Goal: Task Accomplishment & Management: Manage account settings

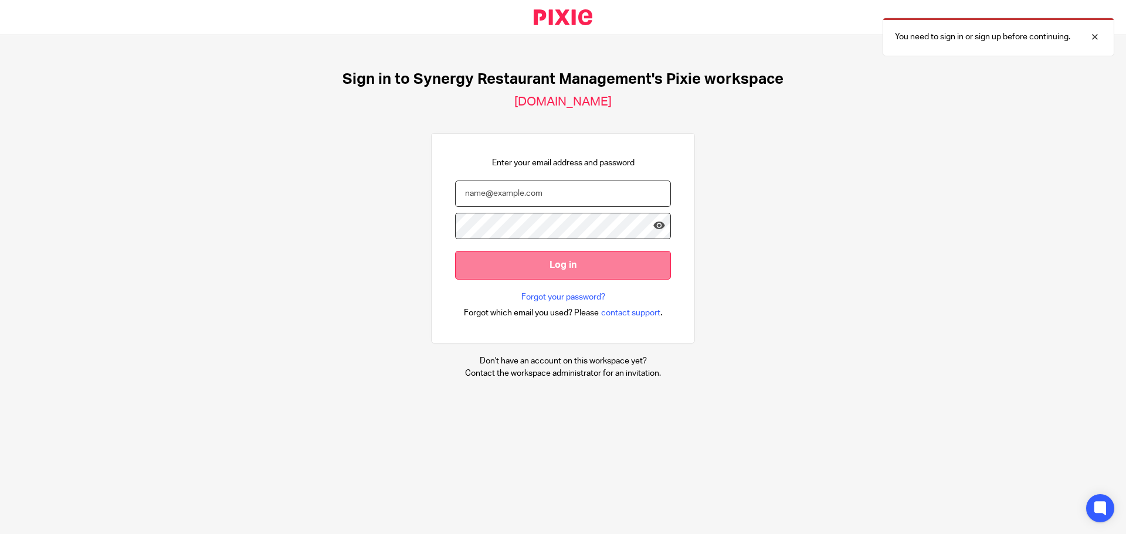
type input "[EMAIL_ADDRESS][DOMAIN_NAME]"
click at [557, 260] on input "Log in" at bounding box center [563, 265] width 216 height 29
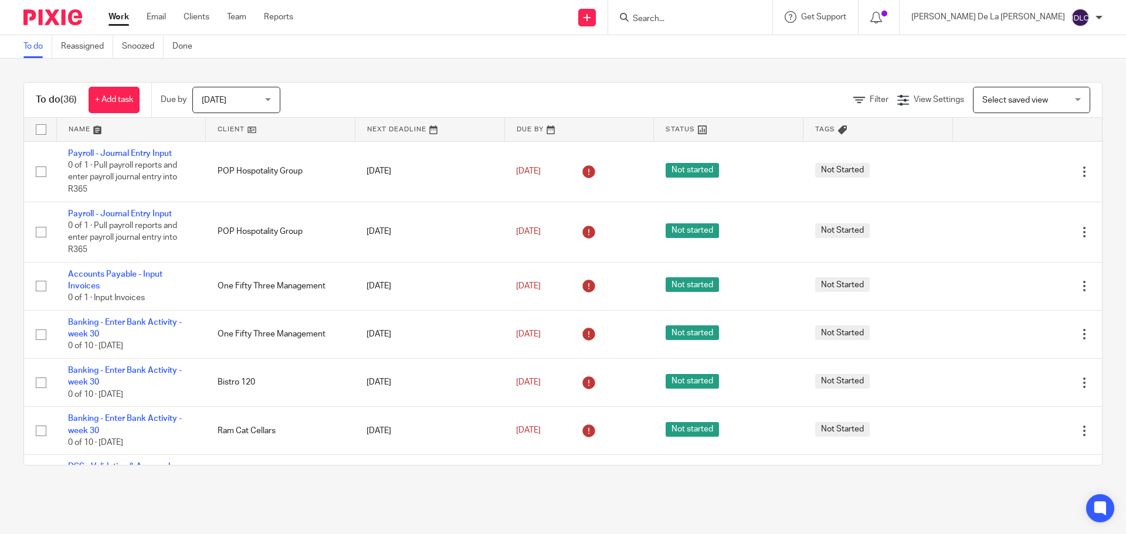
click at [37, 129] on input "checkbox" at bounding box center [41, 130] width 22 height 22
checkbox input "true"
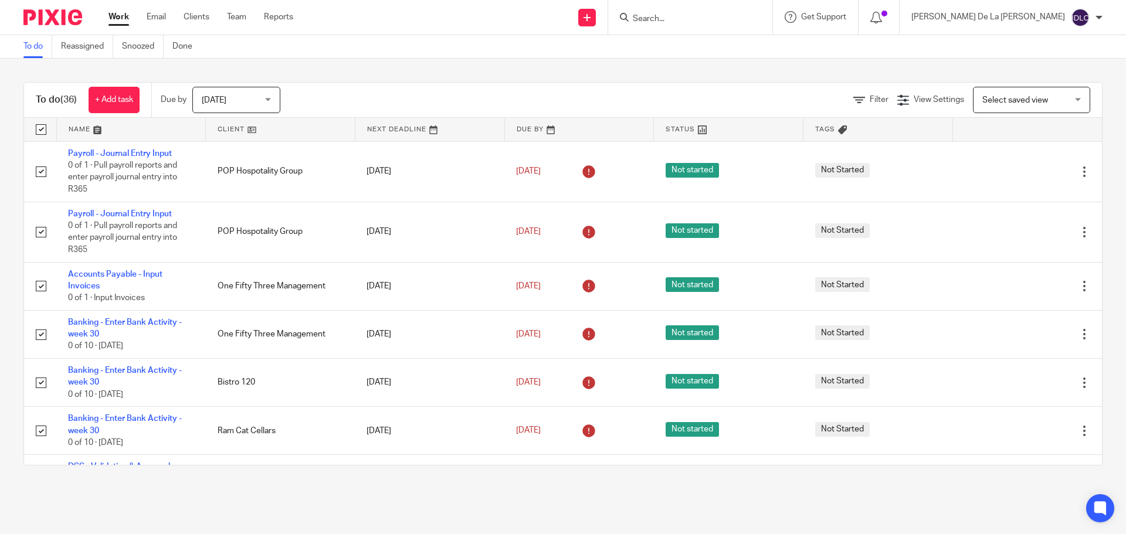
checkbox input "true"
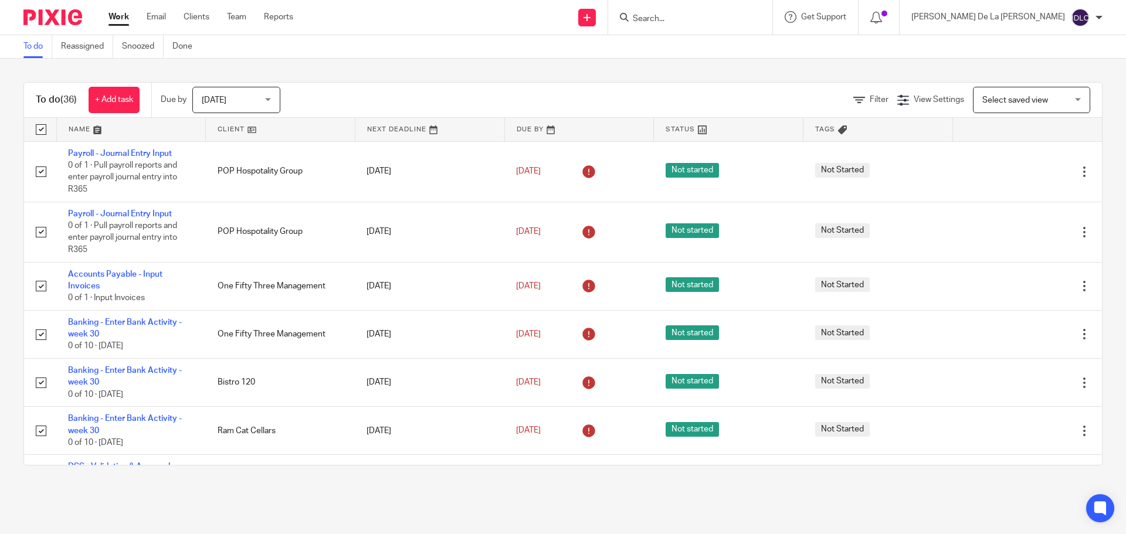
checkbox input "true"
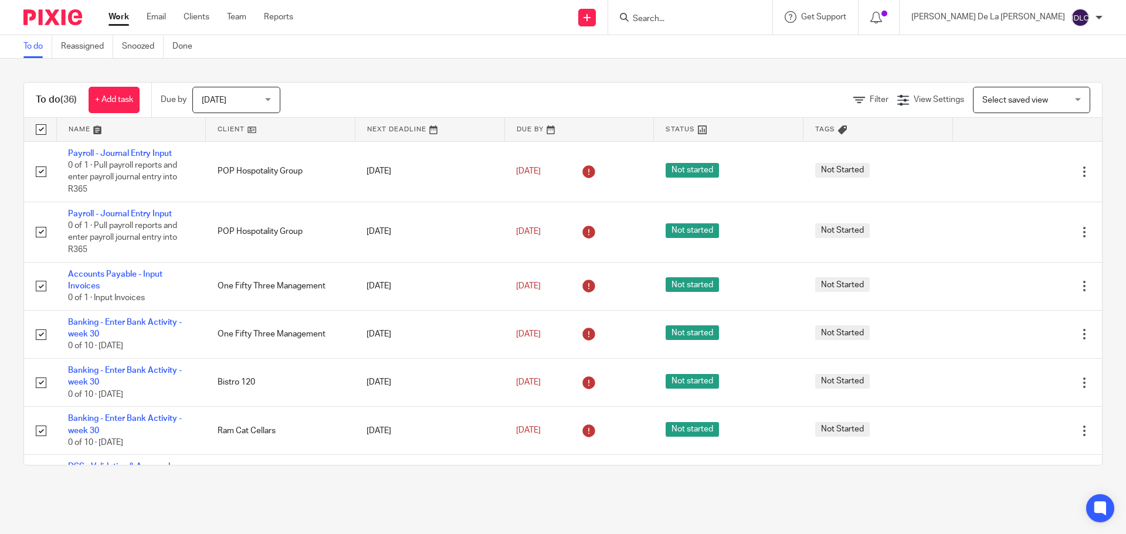
checkbox input "true"
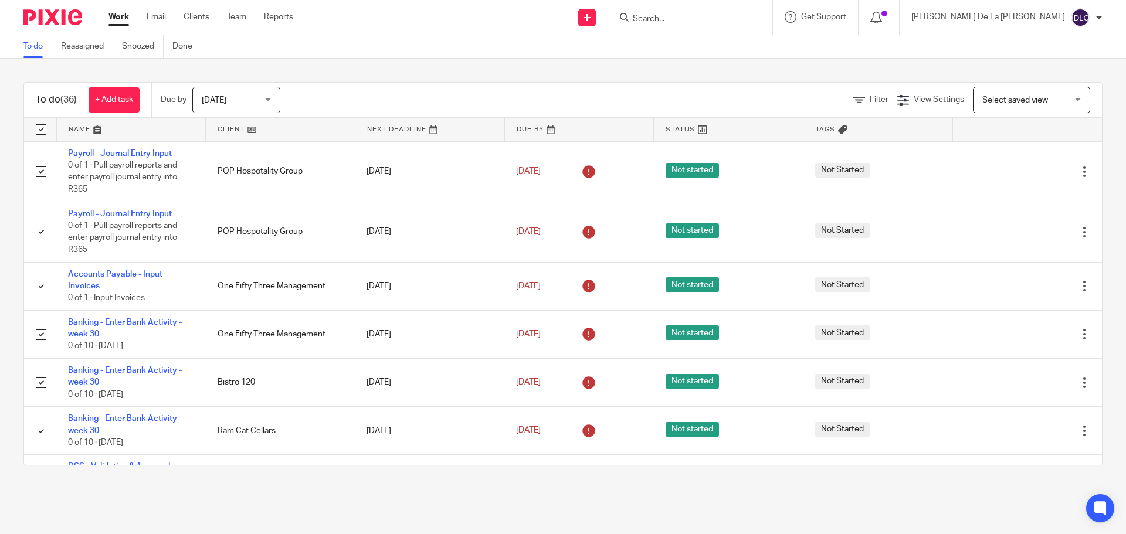
checkbox input "true"
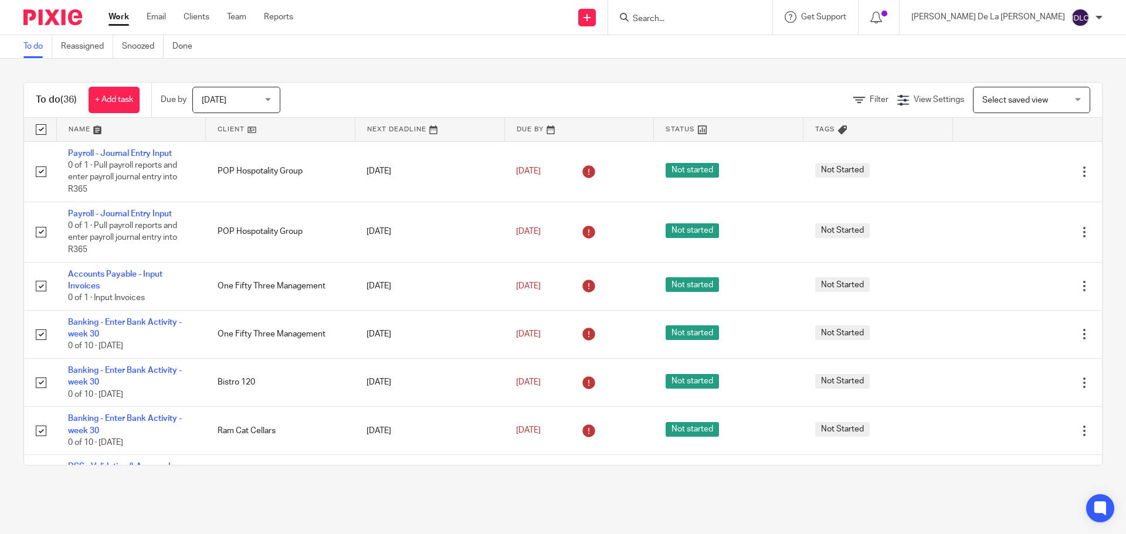
checkbox input "true"
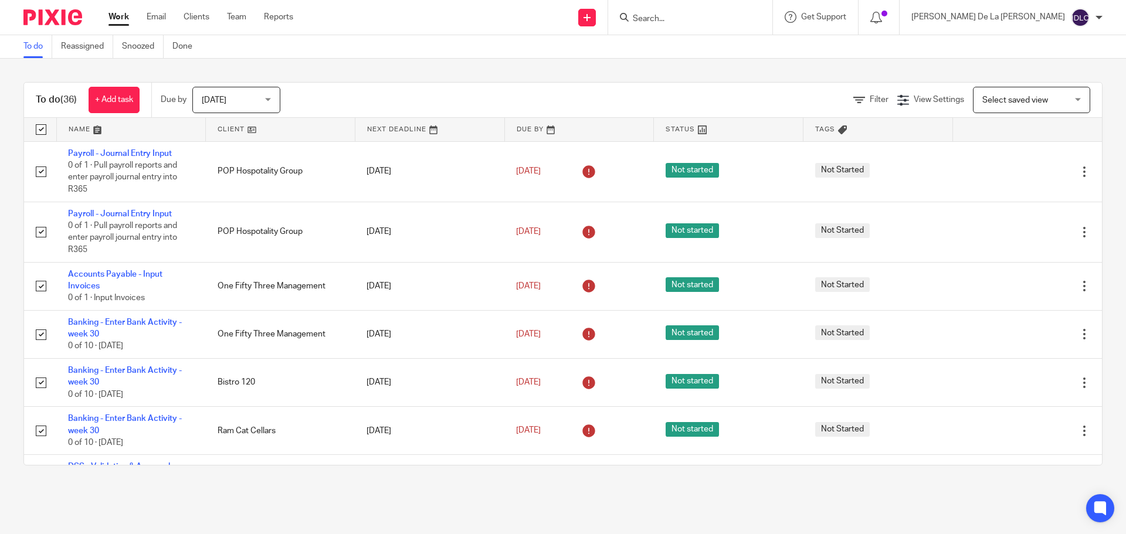
checkbox input "true"
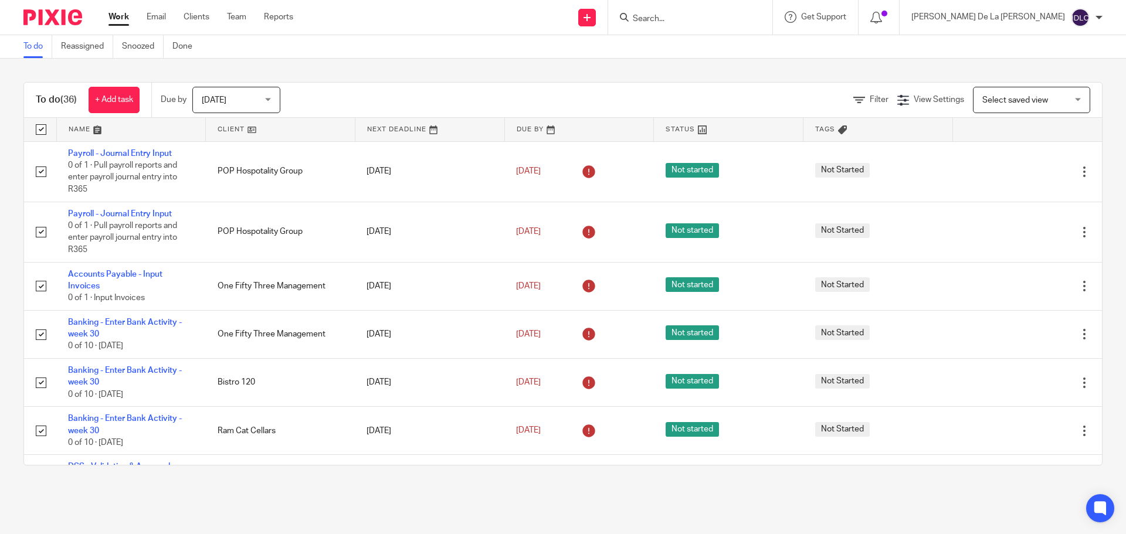
checkbox input "true"
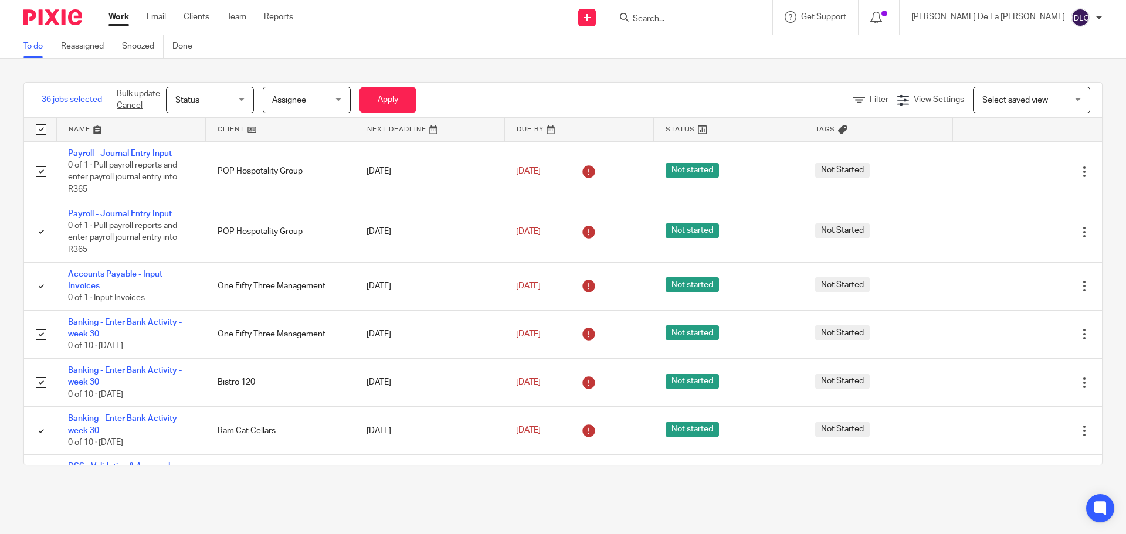
click at [343, 99] on div "Assignee Assignee" at bounding box center [307, 100] width 88 height 26
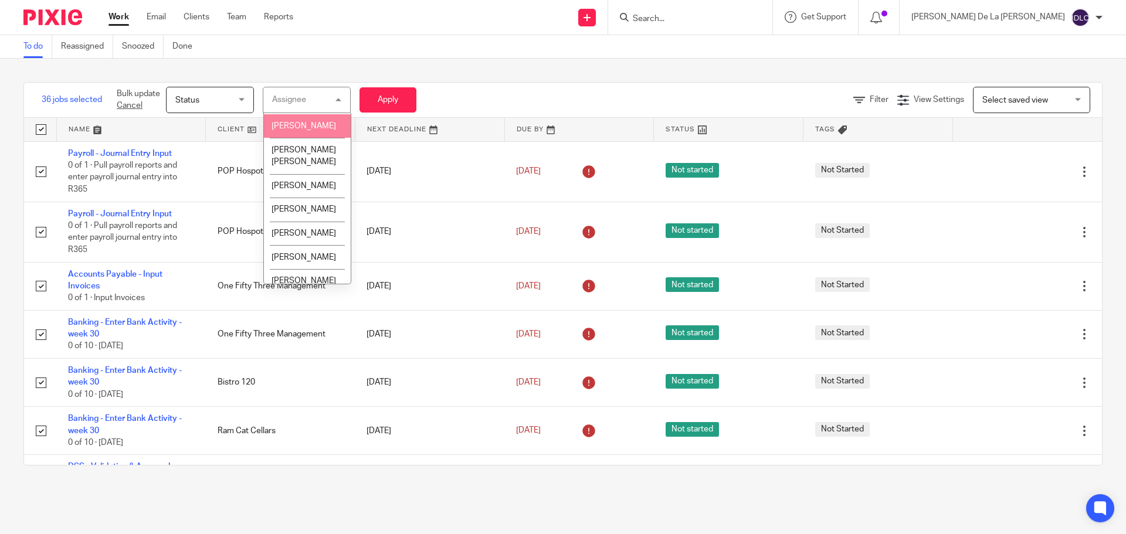
scroll to position [528, 0]
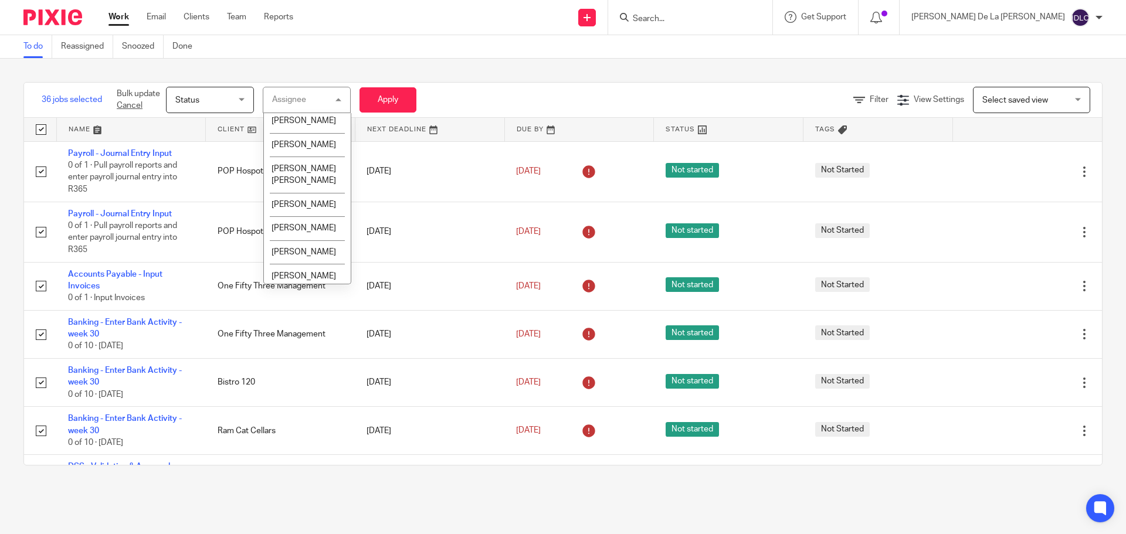
click at [463, 82] on div "36 jobs selected Bulk update Cancel Status Status Status Not started In progres…" at bounding box center [563, 274] width 1126 height 431
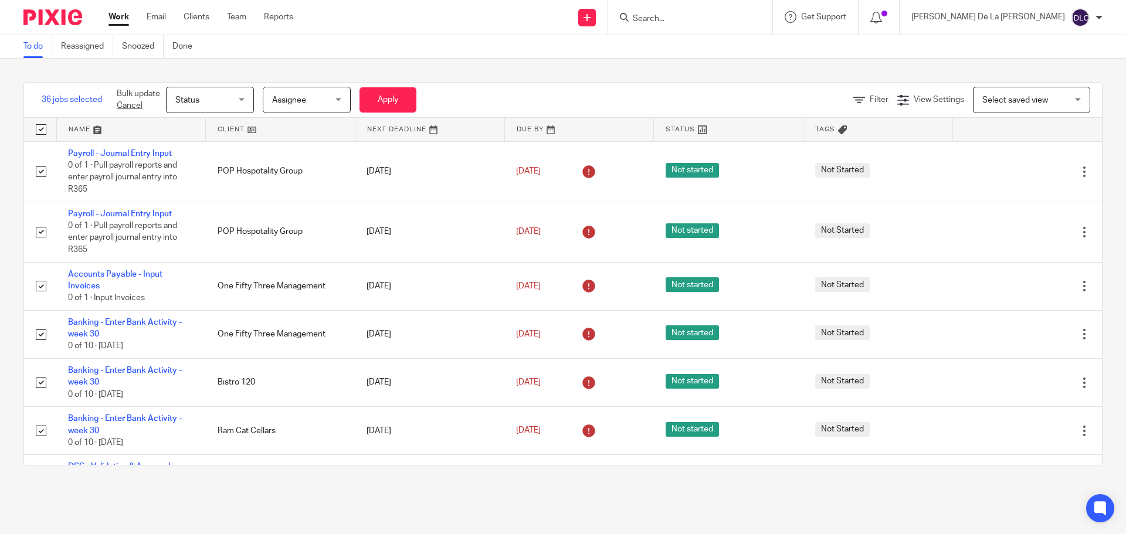
click at [238, 95] on span "Status" at bounding box center [206, 99] width 62 height 25
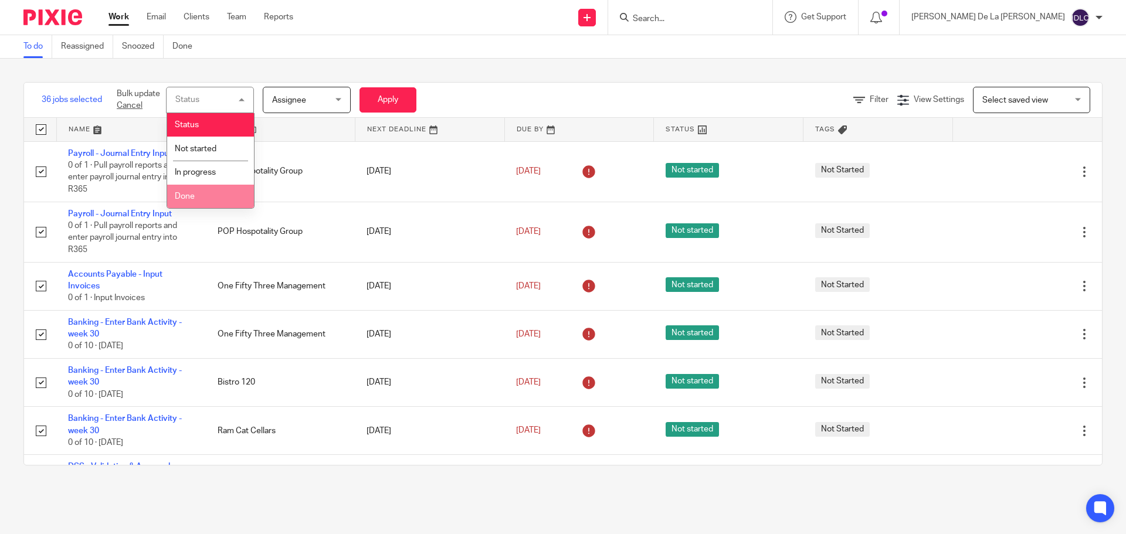
click at [212, 188] on li "Done" at bounding box center [210, 197] width 87 height 24
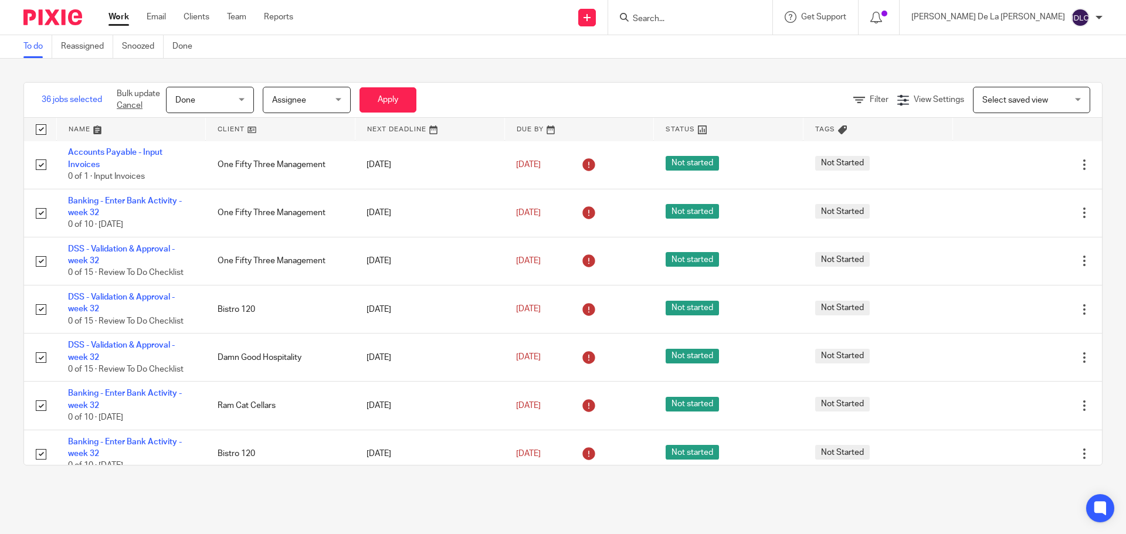
scroll to position [759, 0]
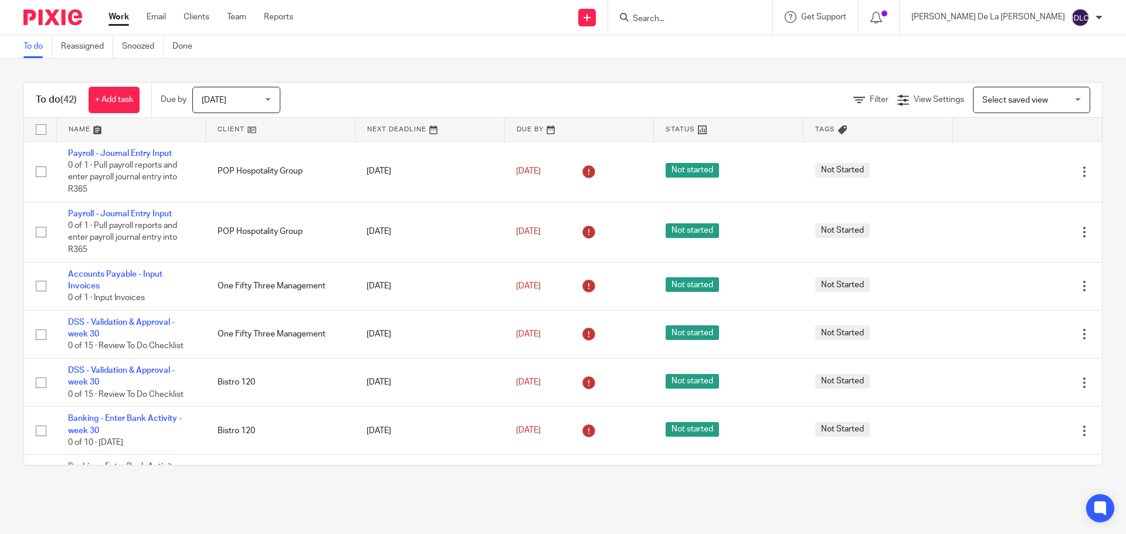
click at [221, 127] on link at bounding box center [280, 129] width 149 height 23
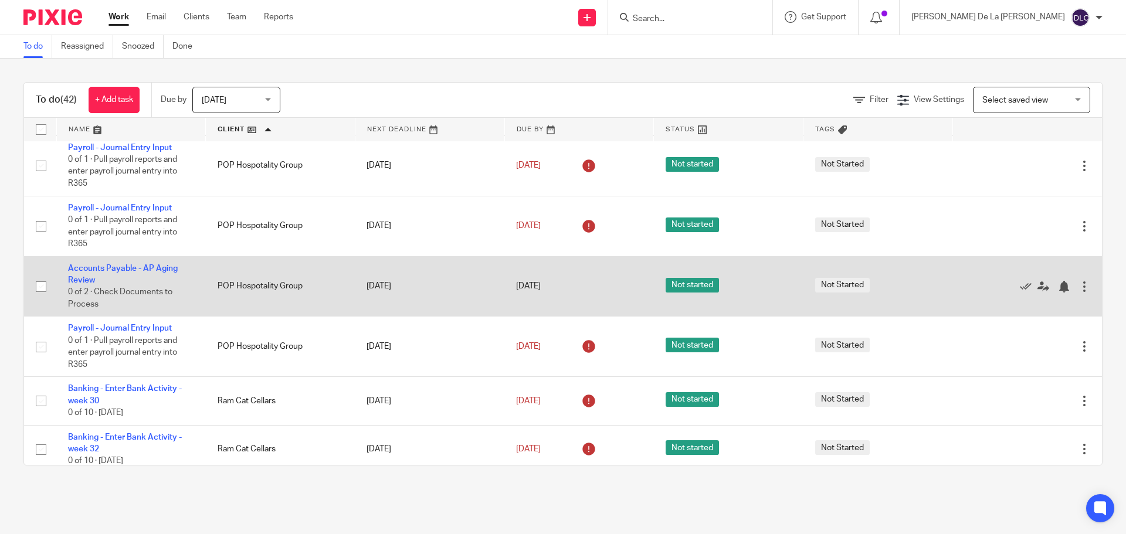
scroll to position [1584, 0]
click at [133, 271] on link "Accounts Payable - AP Aging Review" at bounding box center [123, 275] width 110 height 20
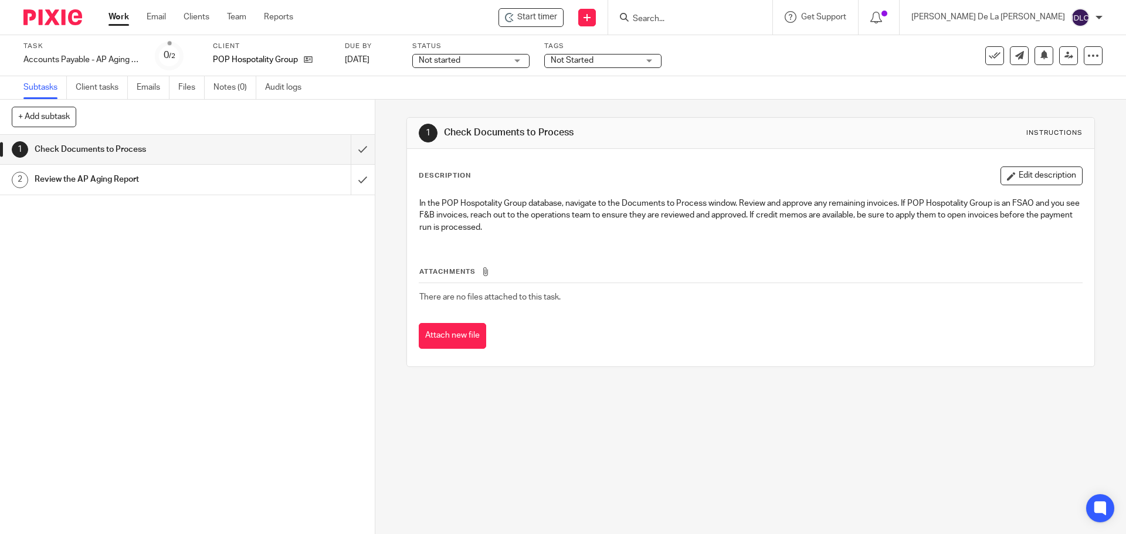
click at [104, 182] on h1 "Review the AP Aging Report" at bounding box center [136, 180] width 203 height 18
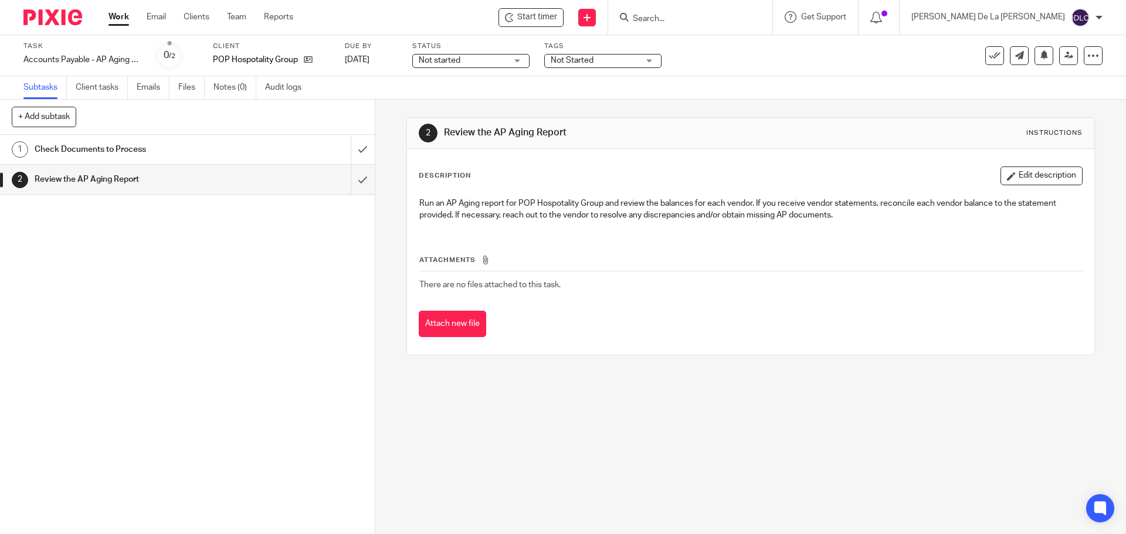
click at [124, 151] on h1 "Check Documents to Process" at bounding box center [136, 150] width 203 height 18
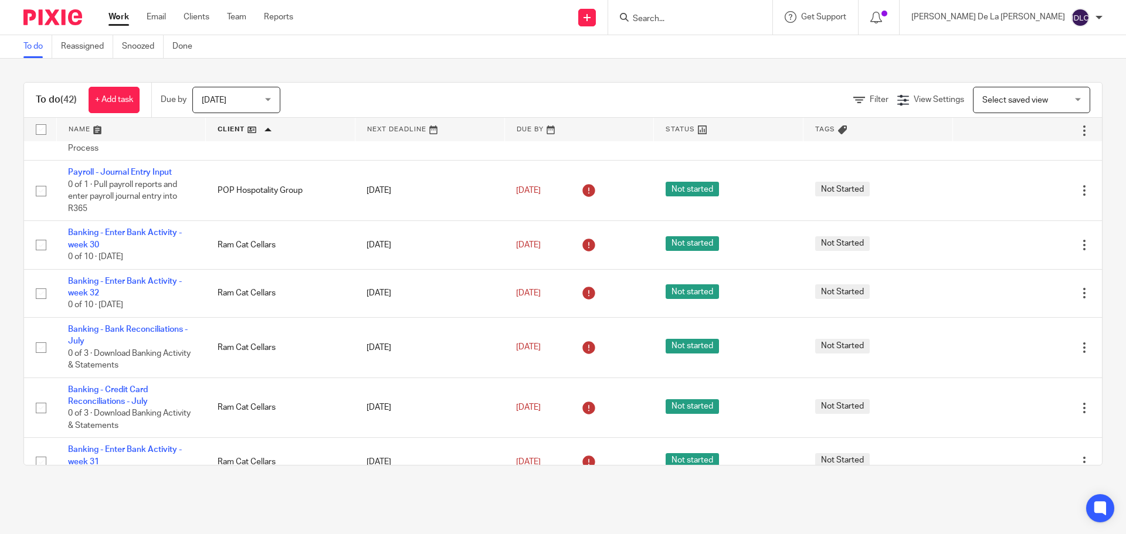
scroll to position [1810, 0]
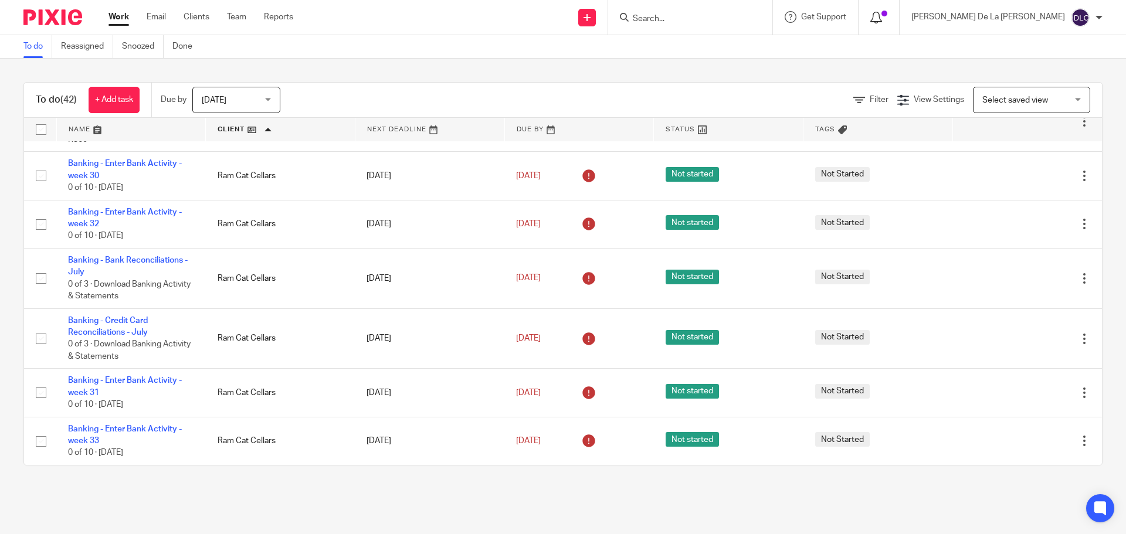
click at [888, 17] on div at bounding box center [879, 17] width 17 height 13
